Goal: Obtain resource: Obtain resource

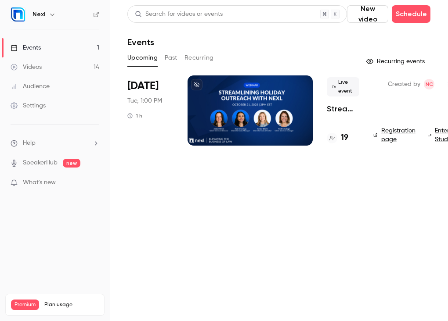
click at [169, 61] on button "Past" at bounding box center [171, 58] width 13 height 14
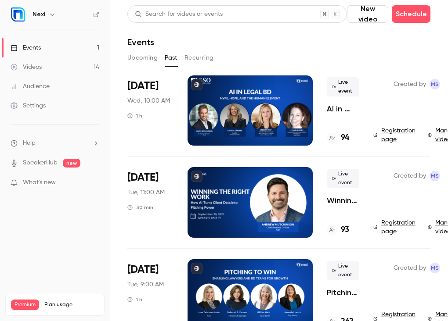
click at [165, 115] on div "[DATE] Wed, 10:00 AM 1 h" at bounding box center [150, 110] width 46 height 70
click at [255, 94] on div at bounding box center [249, 110] width 125 height 70
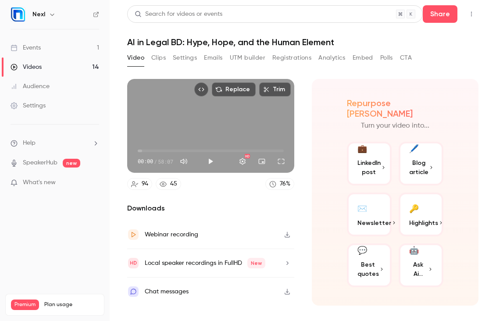
click at [147, 55] on div "Video Clips Settings Emails UTM builder Registrations Analytics Embed Polls CTA" at bounding box center [269, 58] width 285 height 14
click at [153, 55] on button "Clips" at bounding box center [158, 58] width 14 height 14
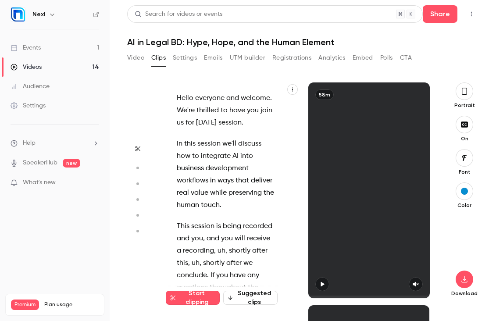
click at [182, 59] on button "Settings" at bounding box center [185, 58] width 24 height 14
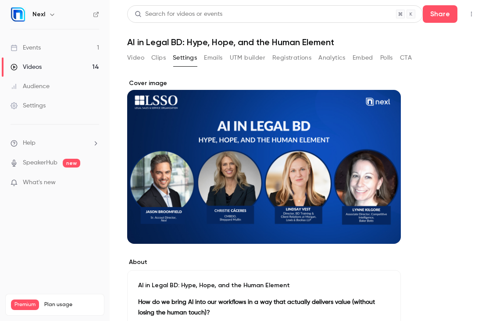
click at [142, 60] on button "Video" at bounding box center [135, 58] width 17 height 14
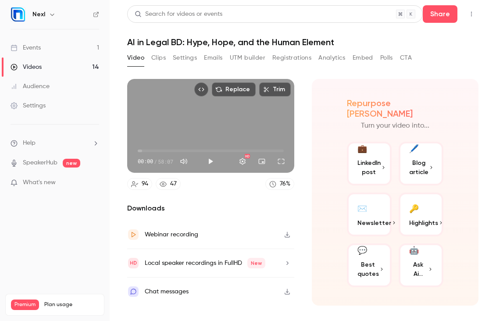
click at [222, 236] on div "Webinar recording" at bounding box center [210, 235] width 167 height 29
click at [158, 62] on button "Clips" at bounding box center [158, 58] width 14 height 14
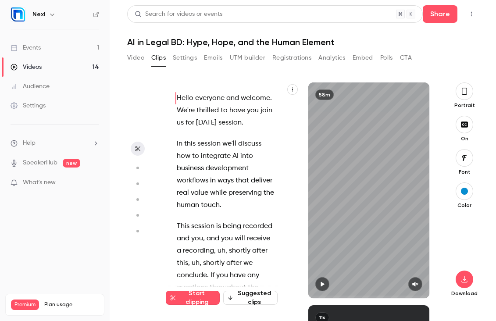
click at [289, 89] on button "button" at bounding box center [292, 89] width 11 height 11
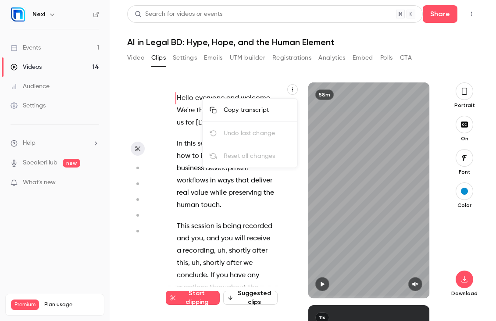
click at [281, 113] on div "Copy transcript" at bounding box center [257, 110] width 67 height 9
